Goal: Use online tool/utility

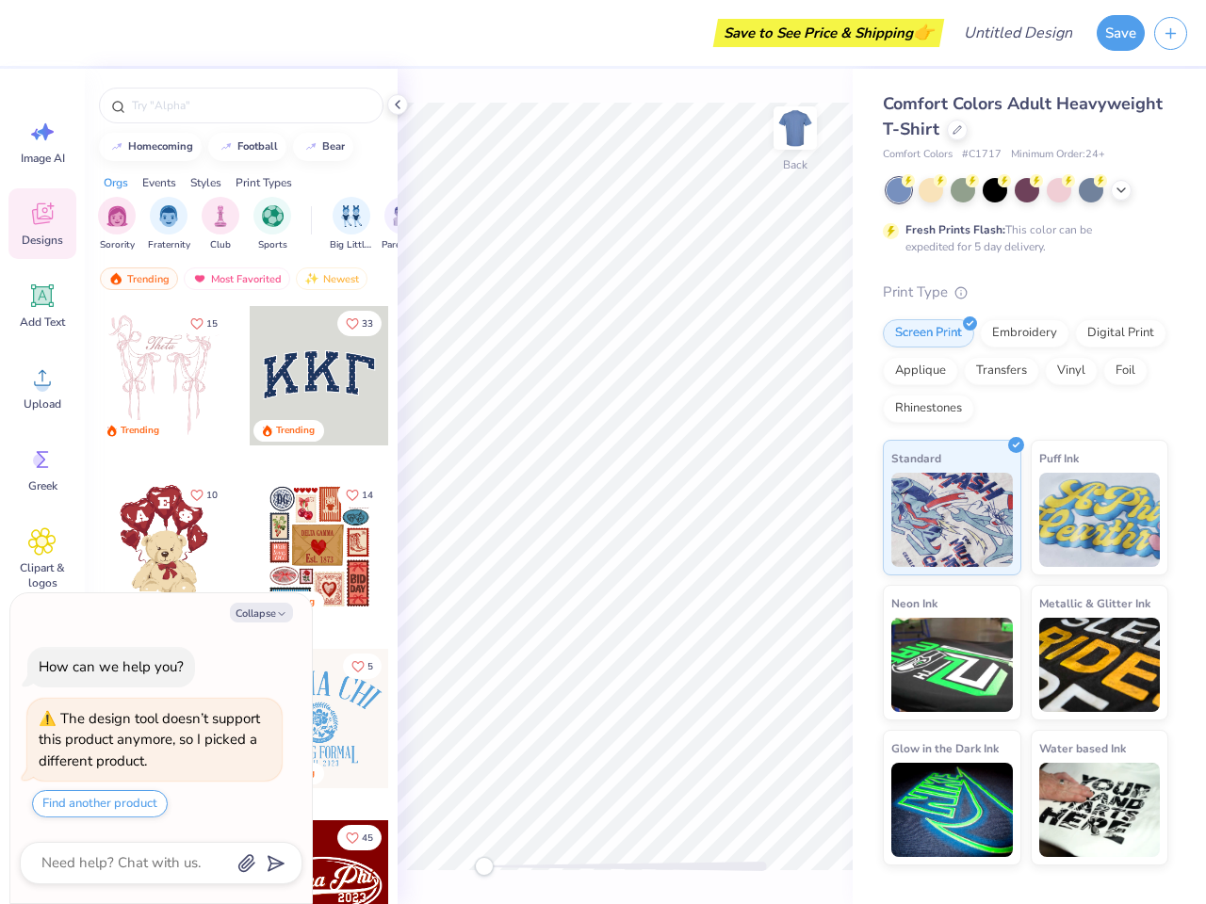
click at [1120, 33] on button "Save" at bounding box center [1121, 33] width 48 height 36
click at [1170, 33] on line "button" at bounding box center [1170, 33] width 9 height 0
click at [42, 141] on icon at bounding box center [42, 132] width 28 height 28
click at [42, 223] on icon at bounding box center [42, 215] width 21 height 22
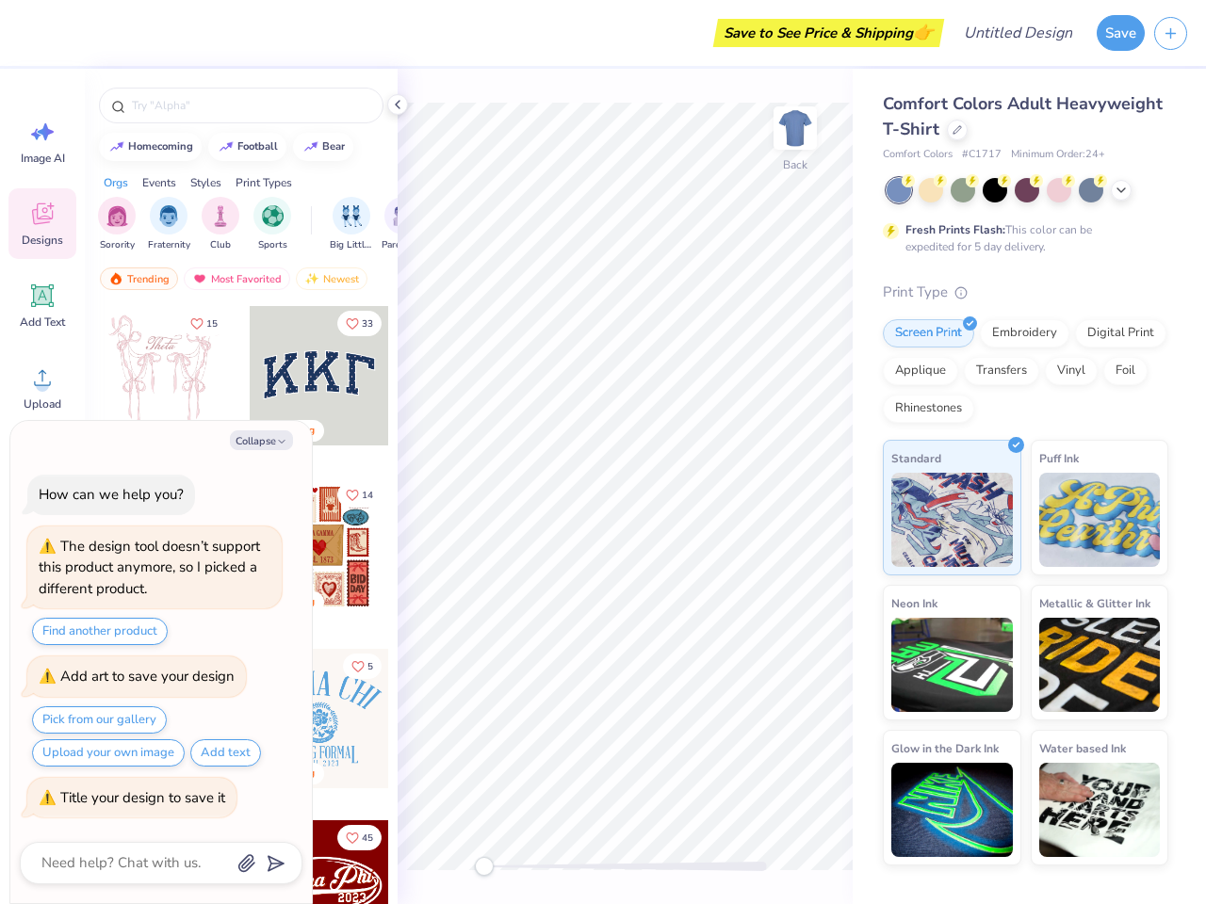
type textarea "x"
click at [42, 305] on icon at bounding box center [42, 296] width 23 height 23
click at [42, 387] on circle at bounding box center [42, 385] width 13 height 13
click at [42, 469] on div "How can we help you? The design tool doesn’t support this product anymore, so I…" at bounding box center [161, 646] width 283 height 373
